Goal: Find specific page/section

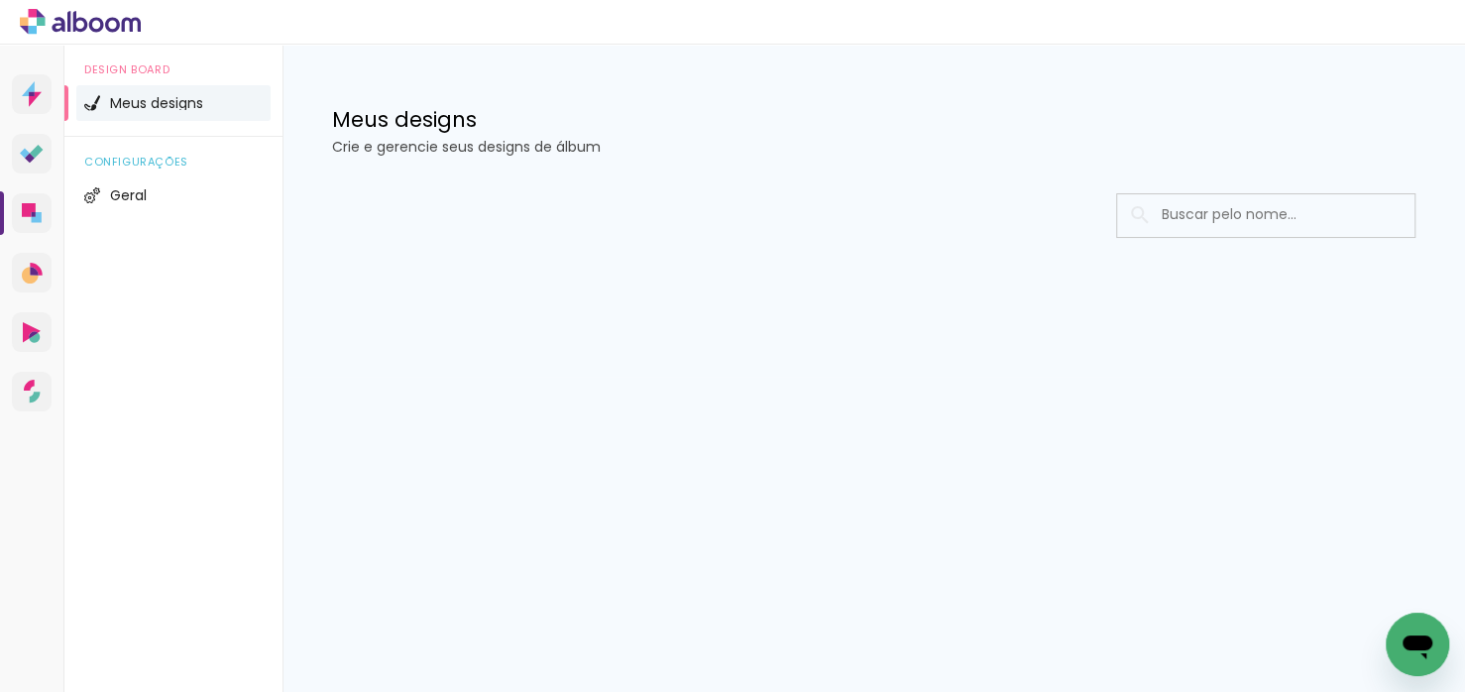
click at [1249, 211] on input at bounding box center [1293, 214] width 283 height 41
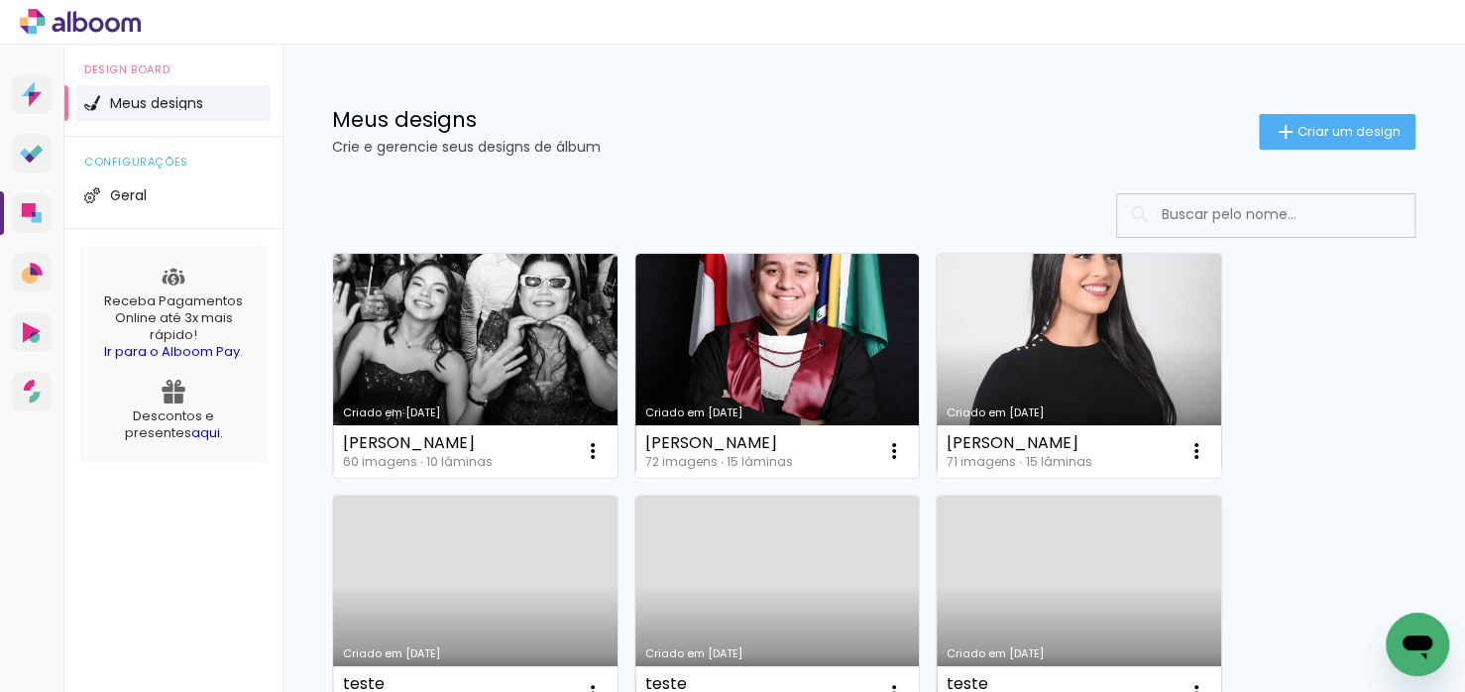
click at [1156, 216] on input at bounding box center [1293, 214] width 283 height 41
click at [1156, 216] on input "nina" at bounding box center [1293, 214] width 283 height 41
type input "nina"
type paper-input "nina"
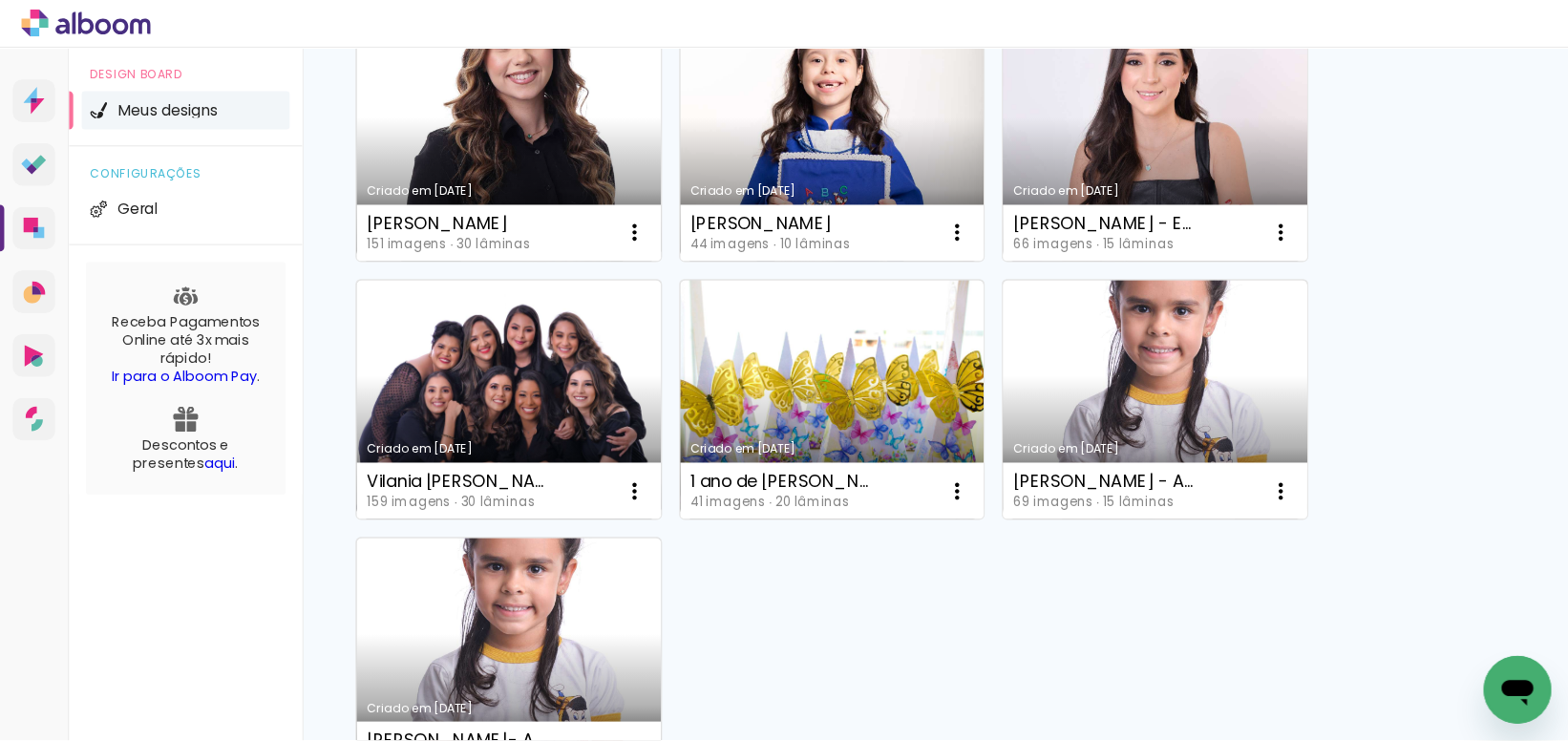
scroll to position [213, 0]
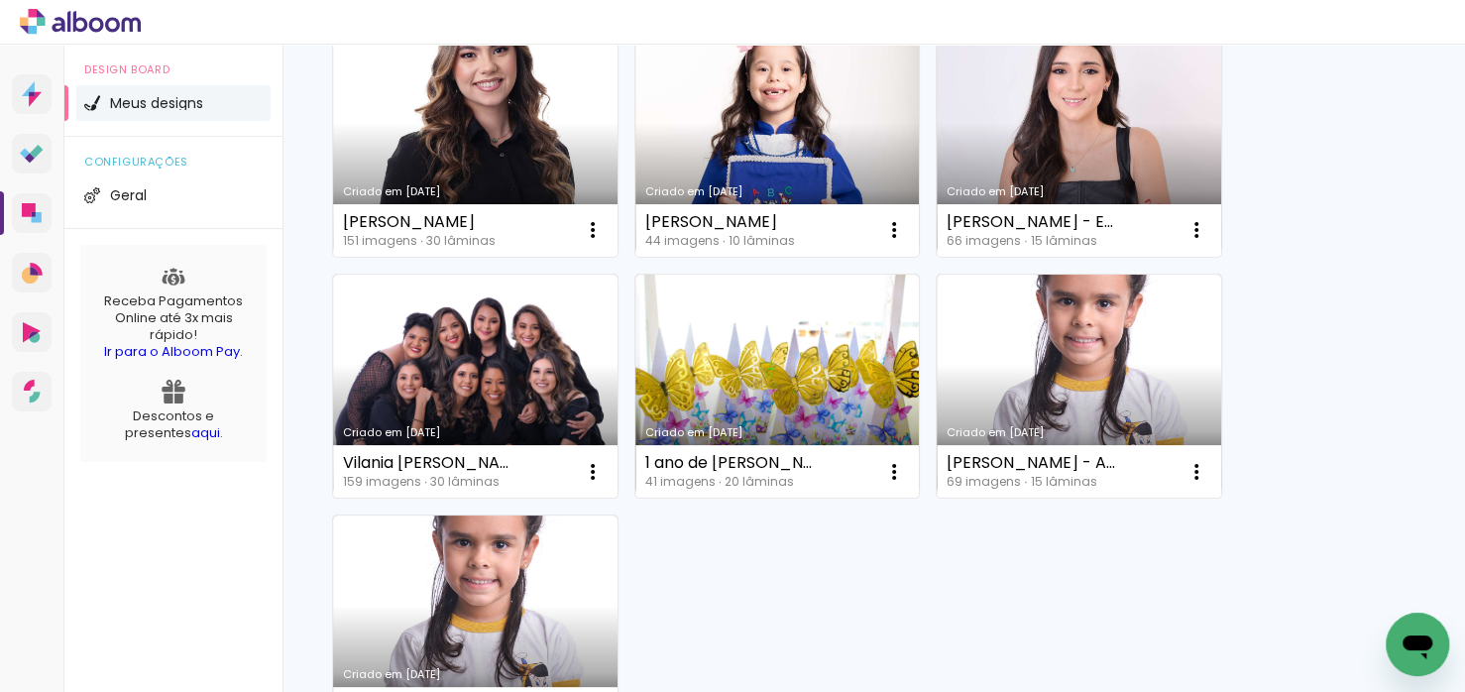
click at [1403, 275] on div "Criado em 10/09/25 Nina Alegre de Souza 151 imagens ∙ 30 lâminas Abrir Fazer um…" at bounding box center [874, 385] width 1102 height 725
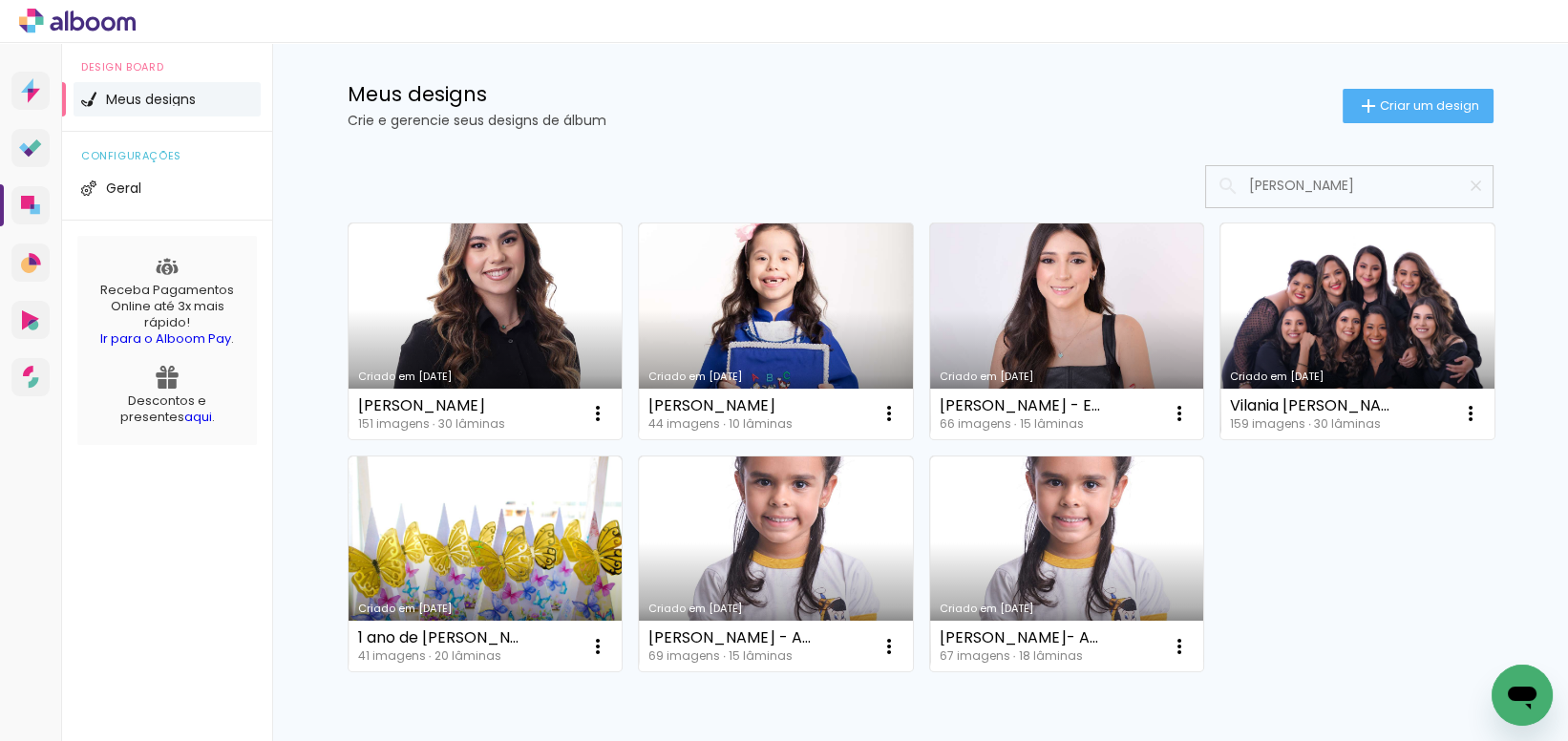
scroll to position [21, 0]
